Goal: Information Seeking & Learning: Learn about a topic

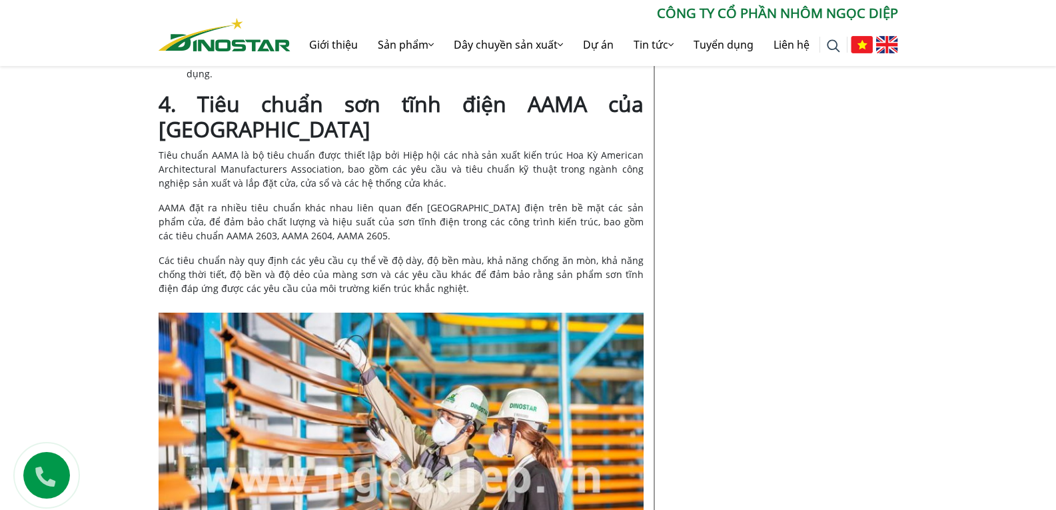
scroll to position [2865, 0]
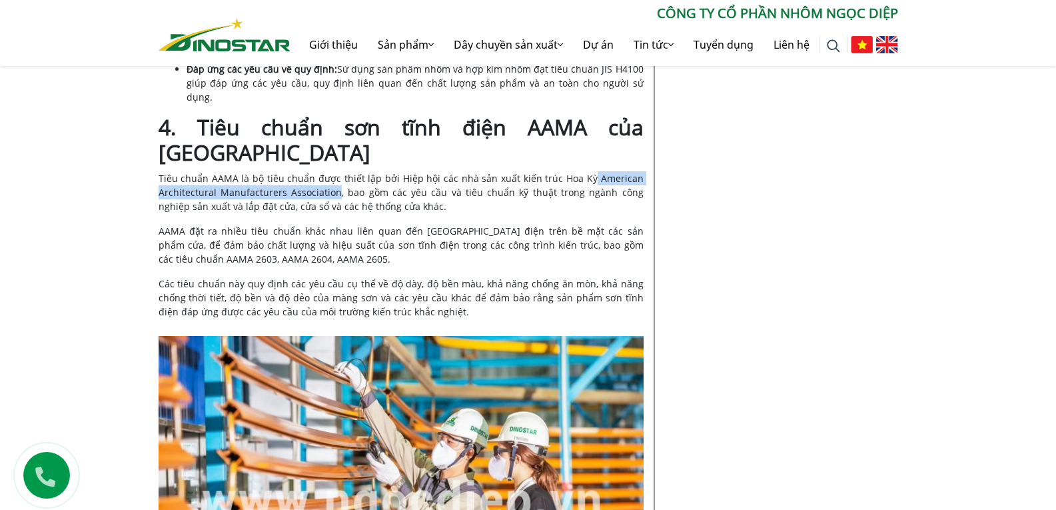
drag, startPoint x: 600, startPoint y: 87, endPoint x: 331, endPoint y: 111, distance: 269.6
click at [331, 172] on span "Tiêu chuẩn AAMA là bộ tiêu chuẩn được thiết lập bởi Hiệp hội các nhà sản xuất k…" at bounding box center [401, 192] width 485 height 41
copy span "American Architectural Manufacturers Association"
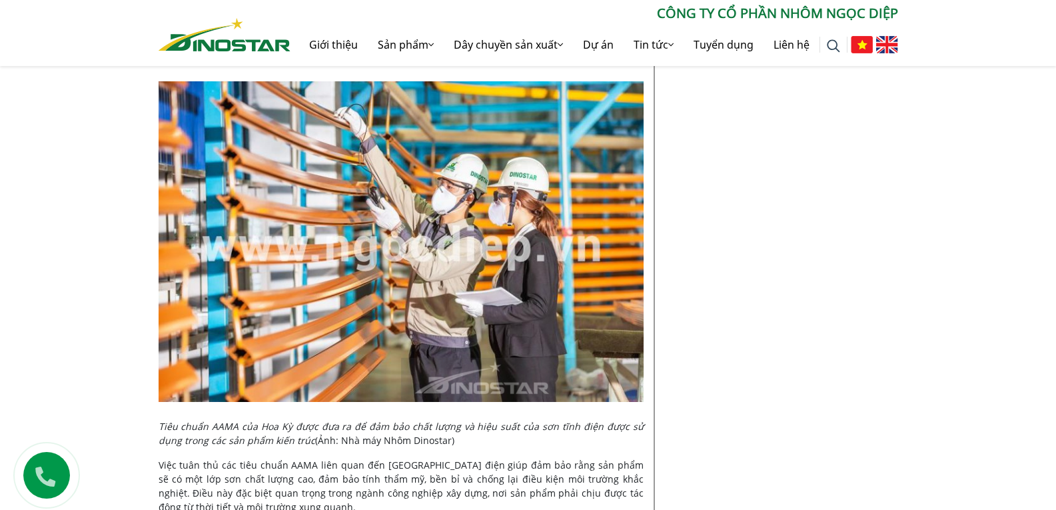
scroll to position [3331, 0]
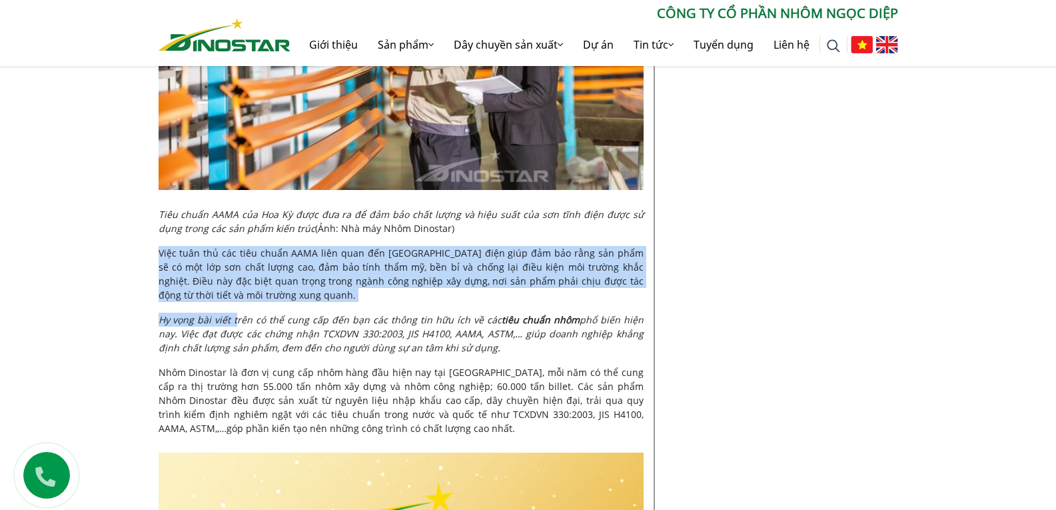
drag, startPoint x: 160, startPoint y: 169, endPoint x: 233, endPoint y: 219, distance: 88.1
click at [249, 246] on p "Việc tuân thủ các tiêu chuẩn AAMA liên quan đến [GEOGRAPHIC_DATA] điện giúp đảm…" at bounding box center [401, 274] width 485 height 56
drag, startPoint x: 158, startPoint y: 164, endPoint x: 224, endPoint y: 204, distance: 77.1
click at [224, 246] on p "Việc tuân thủ các tiêu chuẩn AAMA liên quan đến [GEOGRAPHIC_DATA] điện giúp đảm…" at bounding box center [401, 274] width 485 height 56
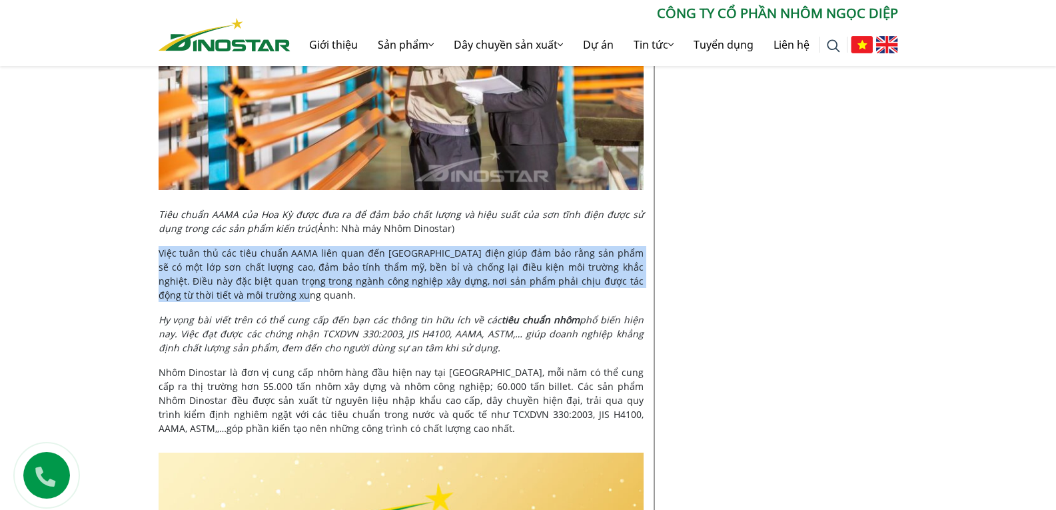
copy span "Việc tuân thủ các tiêu chuẩn AAMA liên quan đến [GEOGRAPHIC_DATA] điện giúp đảm…"
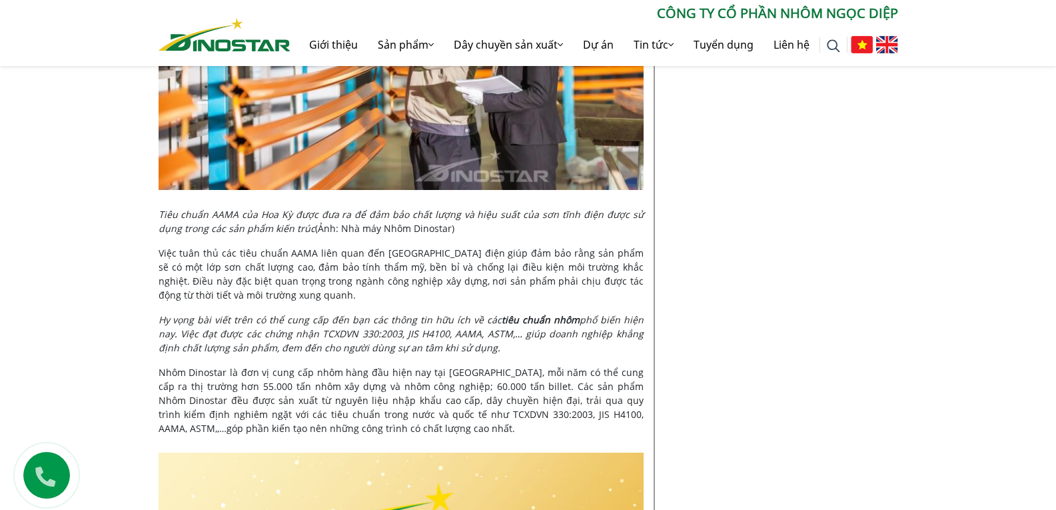
drag, startPoint x: 802, startPoint y: 207, endPoint x: 654, endPoint y: 105, distance: 179.8
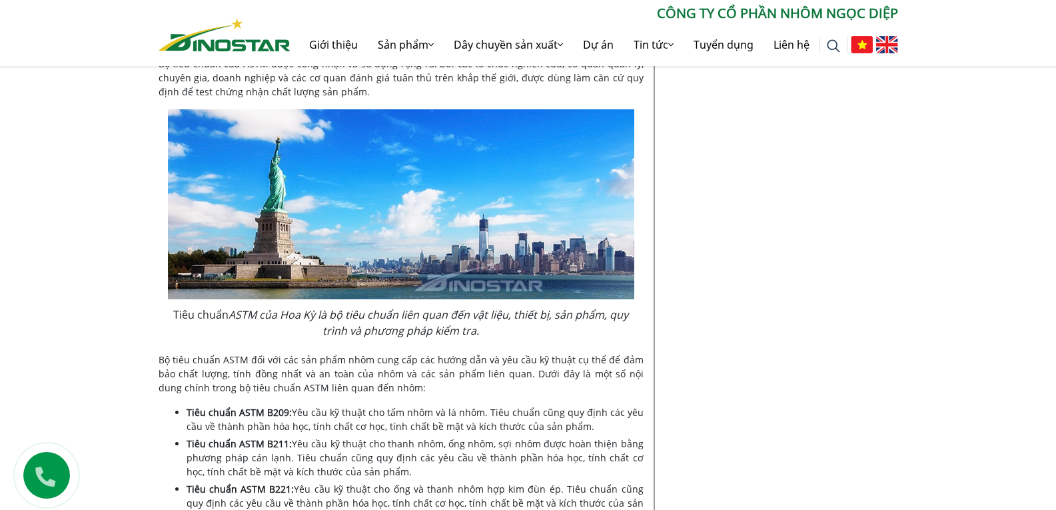
scroll to position [1399, 0]
